Goal: Task Accomplishment & Management: Manage account settings

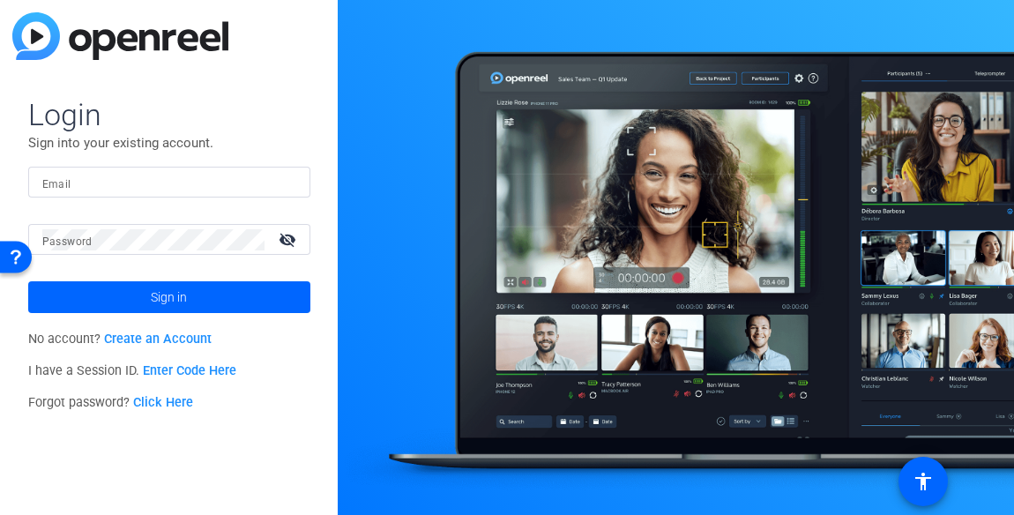
click at [94, 188] on input "Email" at bounding box center [169, 182] width 254 height 21
type input "[PERSON_NAME][EMAIL_ADDRESS][PERSON_NAME][DOMAIN_NAME]"
drag, startPoint x: 178, startPoint y: 403, endPoint x: 152, endPoint y: 403, distance: 26.5
click at [152, 403] on link "Click Here" at bounding box center [163, 402] width 60 height 15
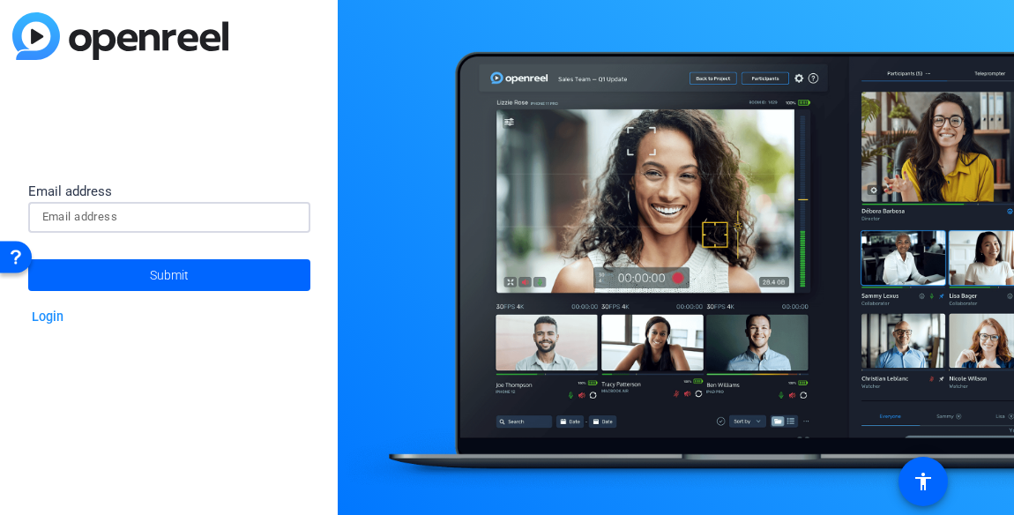
click at [107, 220] on input at bounding box center [169, 216] width 254 height 21
type input "[PERSON_NAME][EMAIL_ADDRESS][PERSON_NAME][DOMAIN_NAME]"
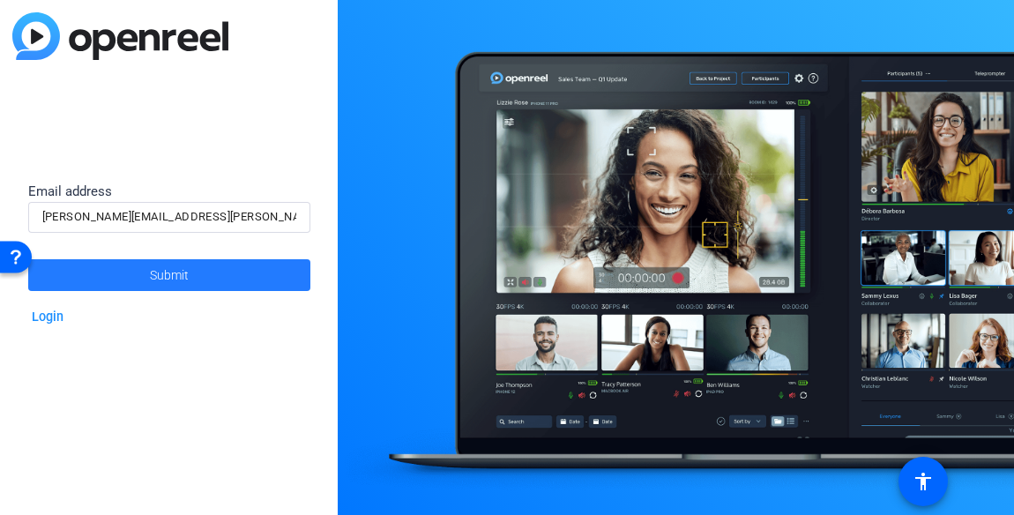
click at [108, 273] on span at bounding box center [169, 275] width 282 height 42
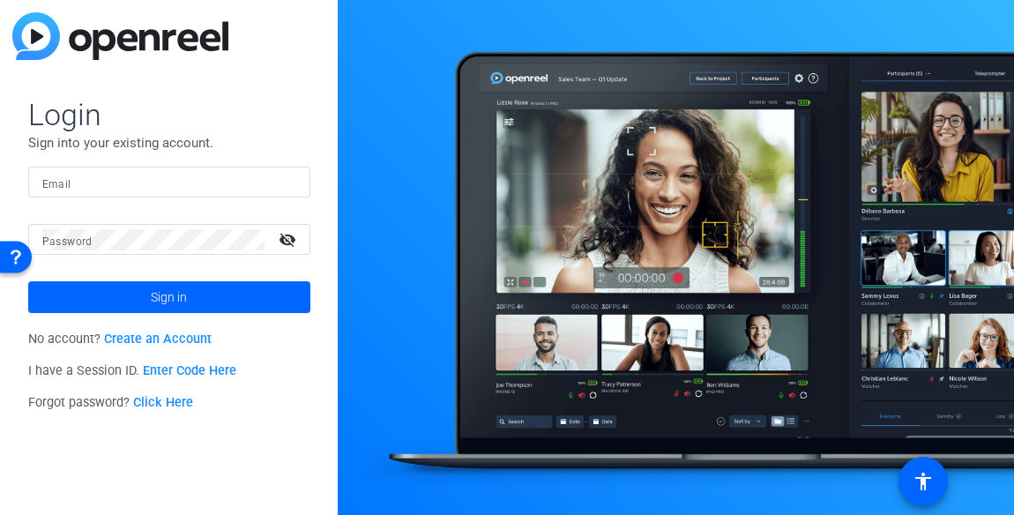
click at [7, 130] on div "Login Sign into your existing account. Email Password visibility_off Sign in No…" at bounding box center [169, 257] width 338 height 515
